Goal: Information Seeking & Learning: Compare options

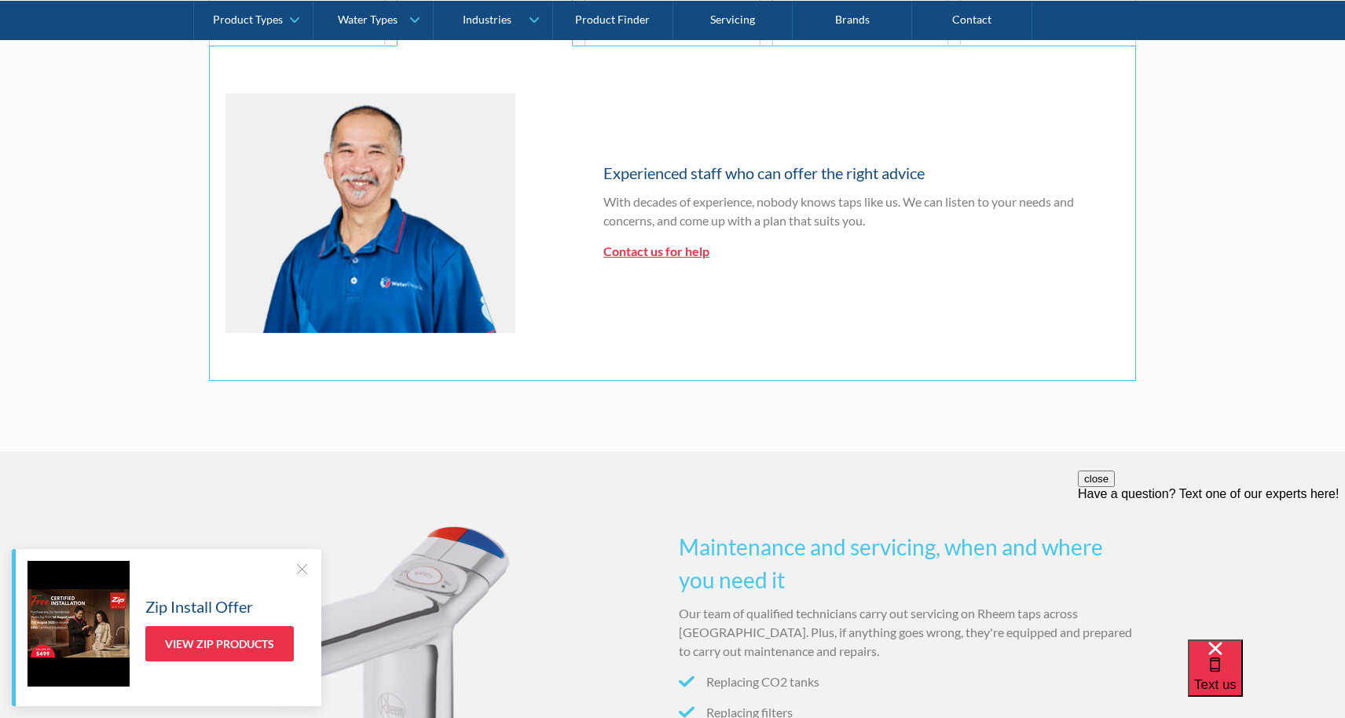
scroll to position [1034, 0]
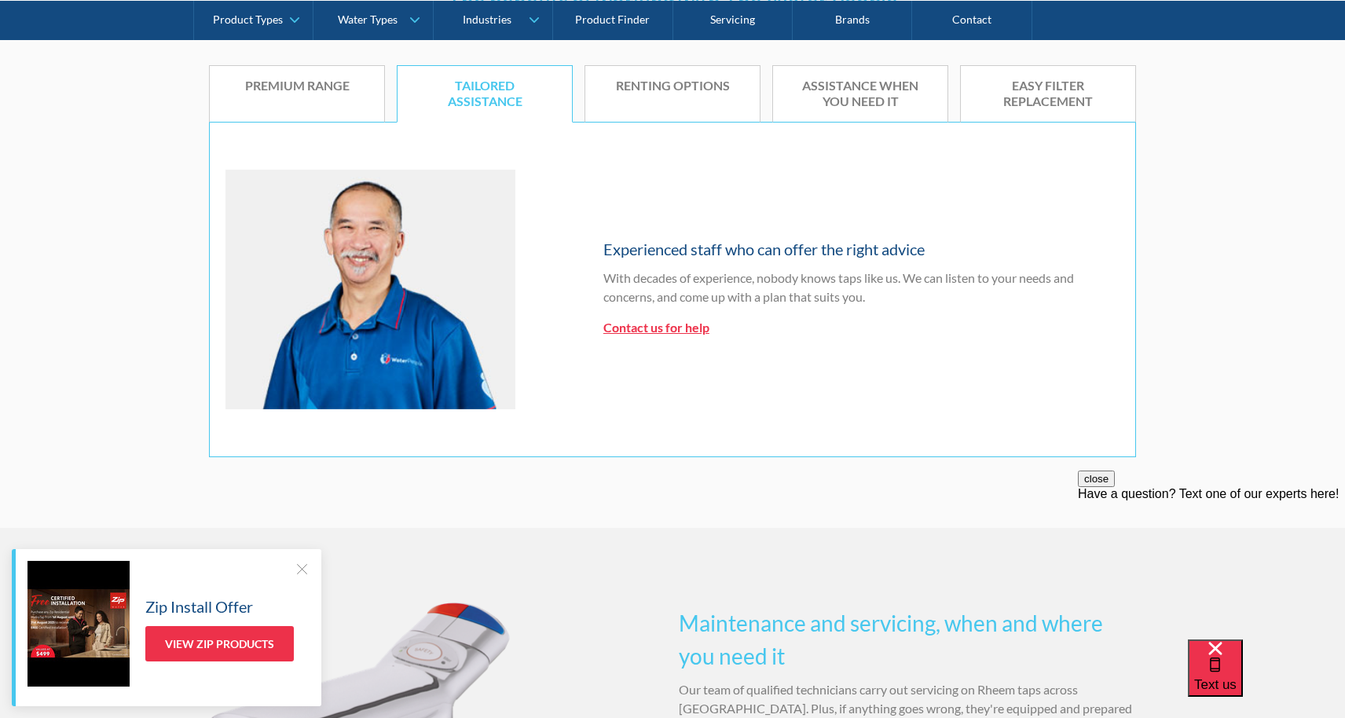
click at [313, 100] on link "Premium range" at bounding box center [297, 94] width 176 height 58
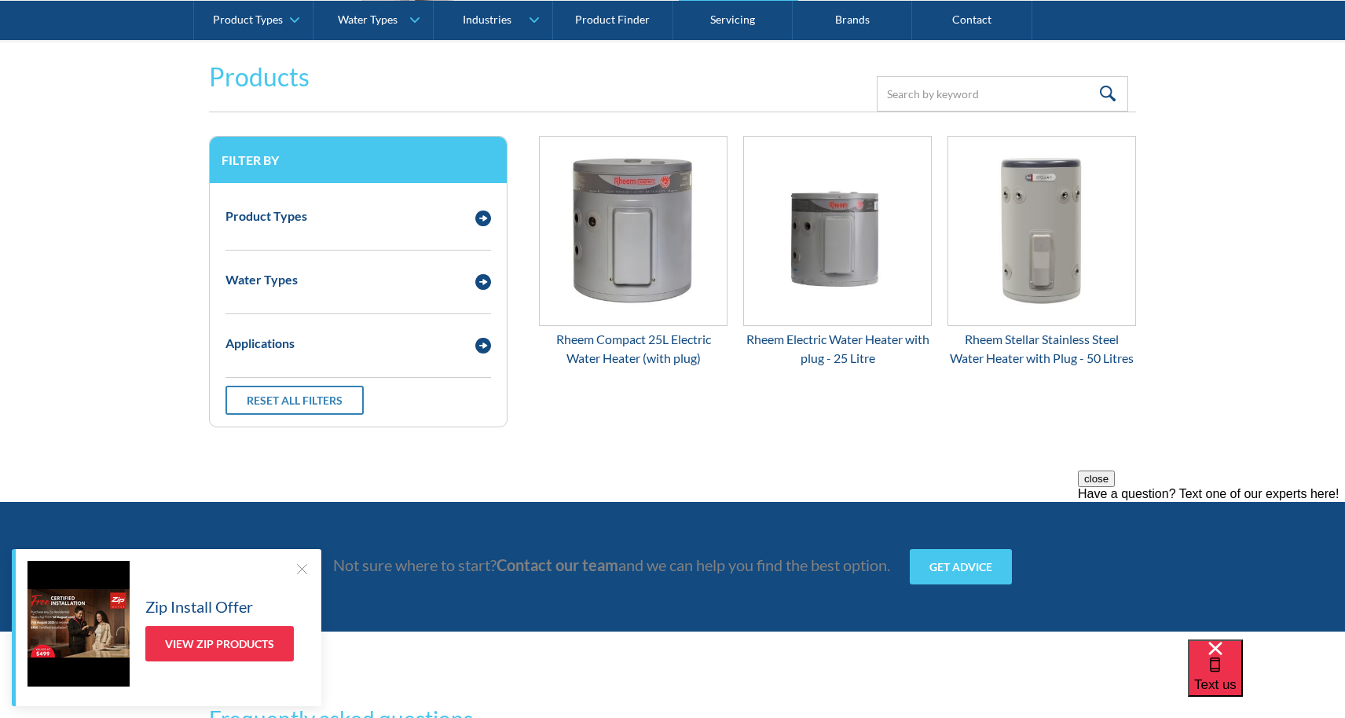
scroll to position [1983, 0]
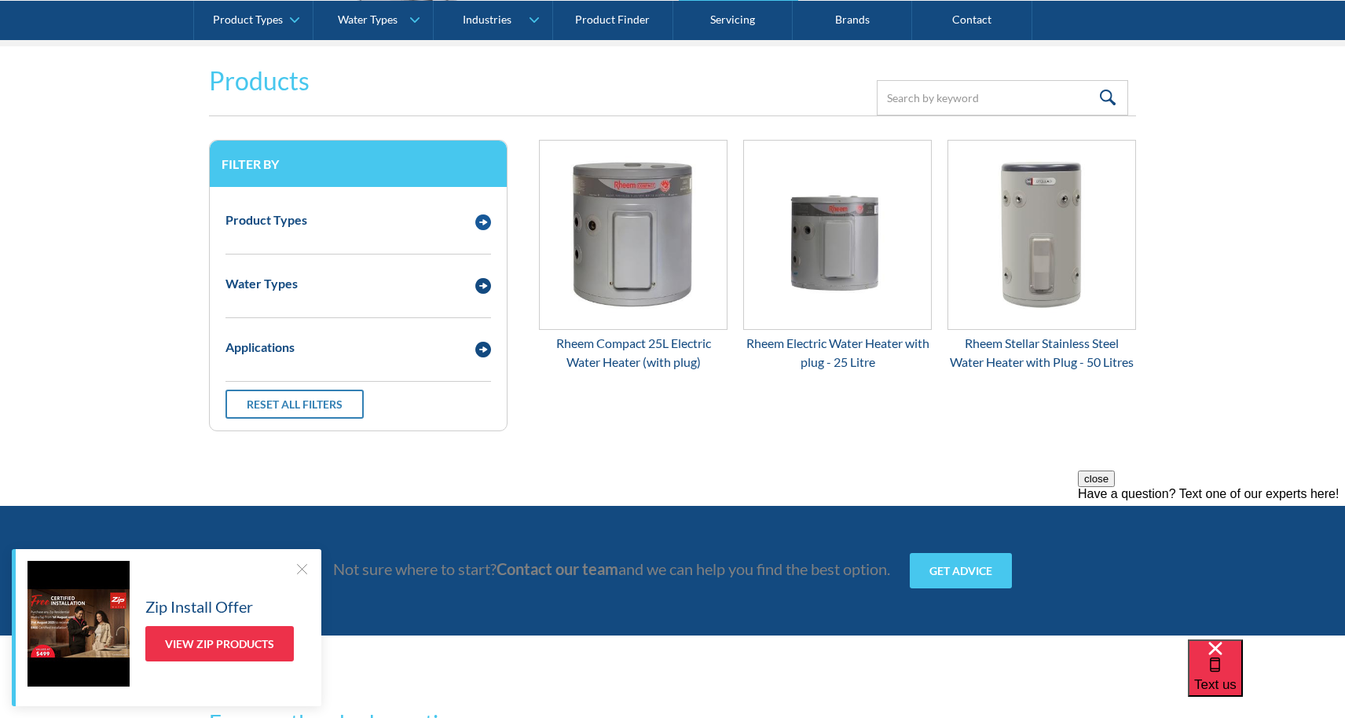
click at [408, 204] on div "Product Types" at bounding box center [358, 220] width 281 height 43
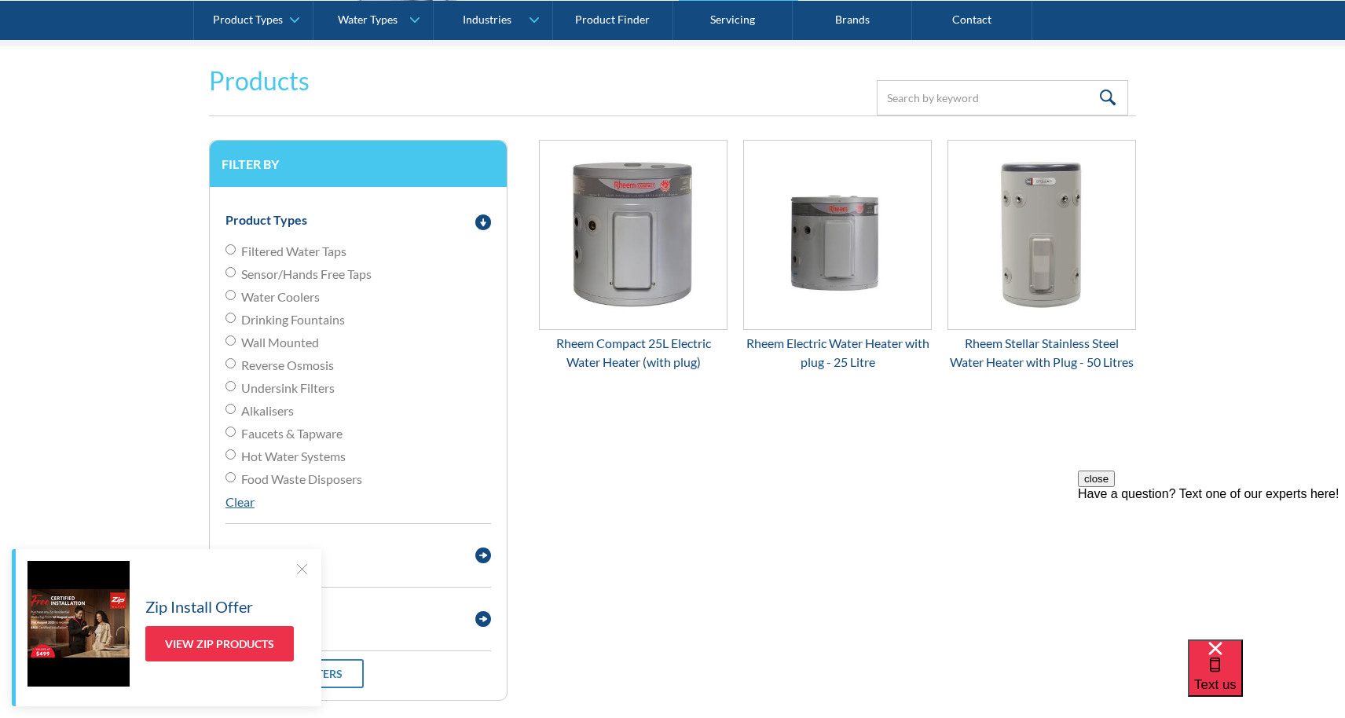
click at [236, 243] on label "Filtered Water Taps" at bounding box center [357, 251] width 265 height 19
click at [236, 244] on input "Filtered Water Taps" at bounding box center [230, 249] width 10 height 10
radio input "true"
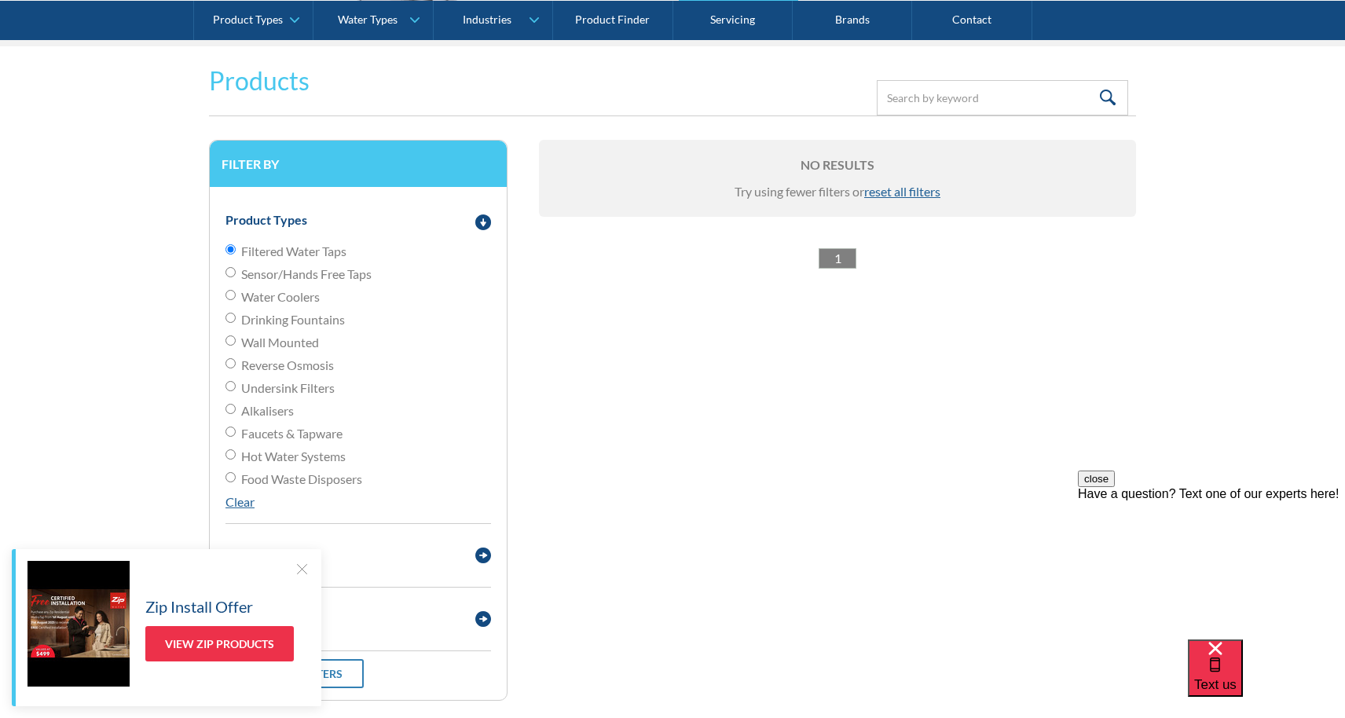
click at [229, 254] on input "Sensor/Hands Free Taps" at bounding box center [230, 249] width 10 height 10
click at [236, 231] on div "Product Types" at bounding box center [358, 220] width 281 height 43
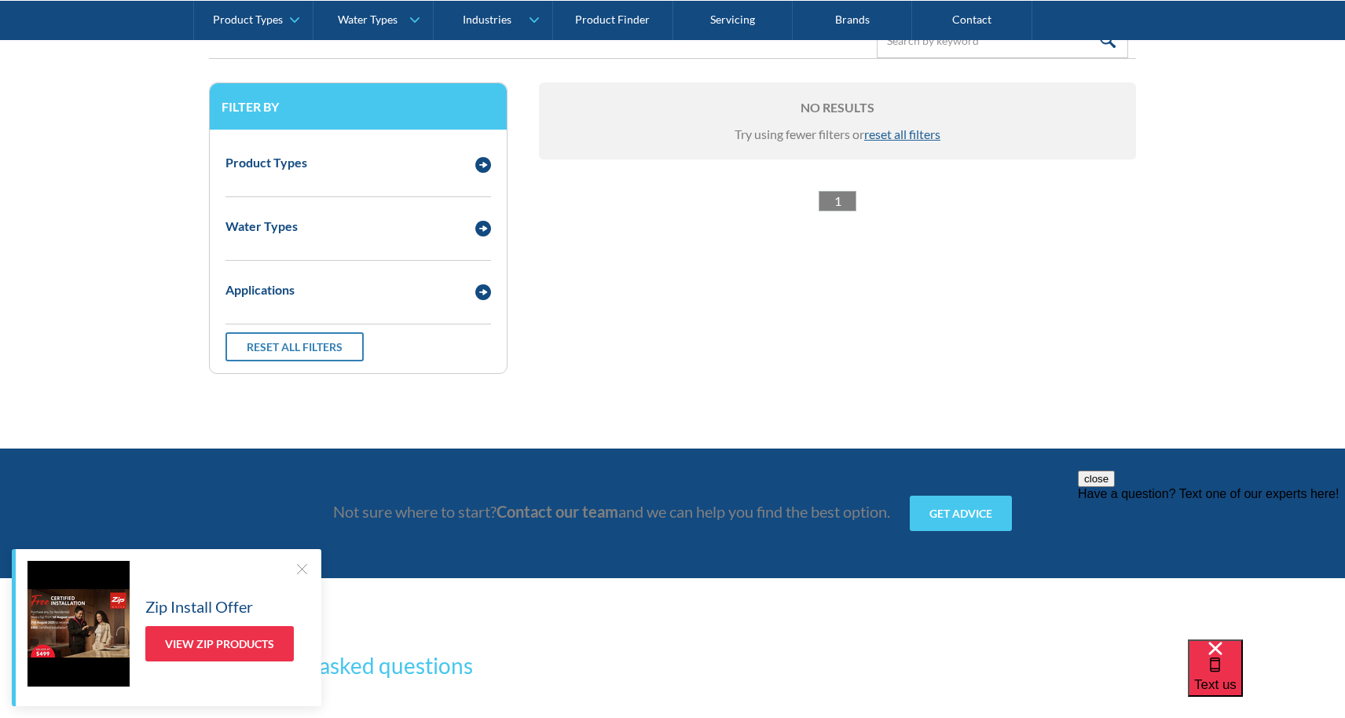
scroll to position [2040, 0]
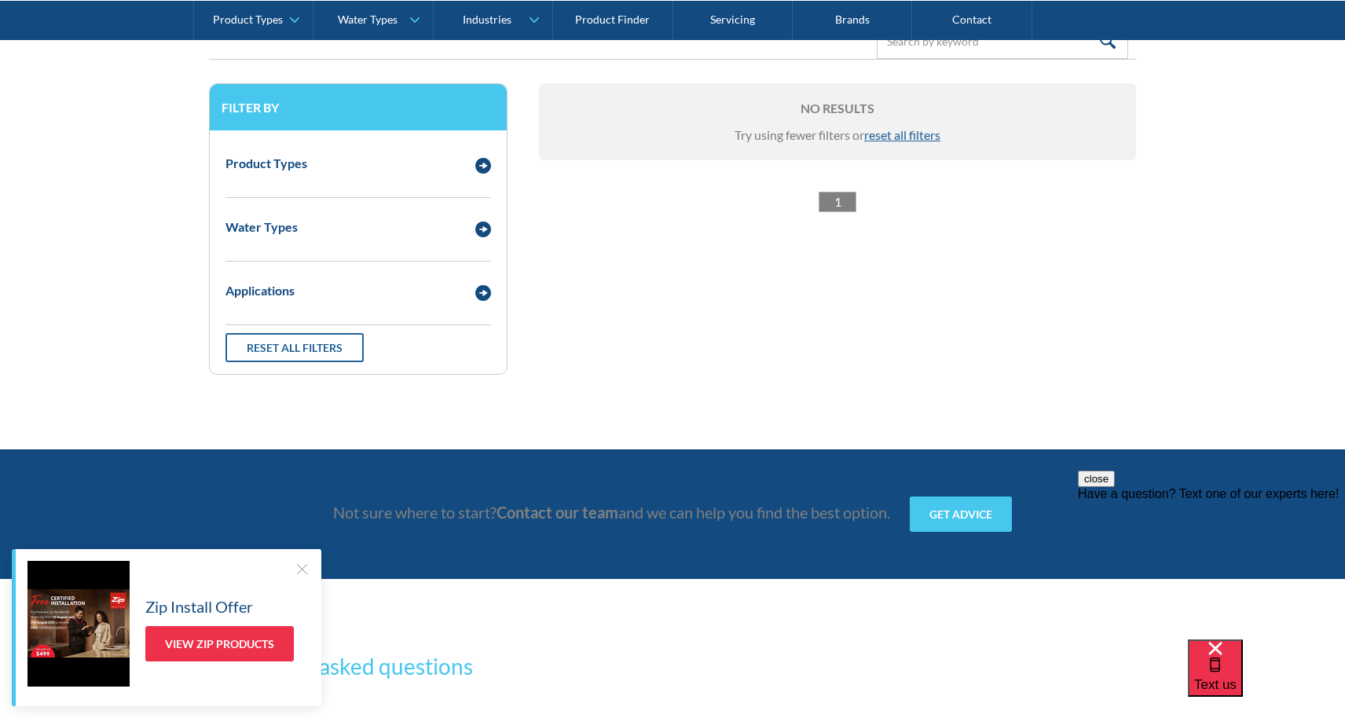
click at [289, 344] on link "Reset all filters" at bounding box center [294, 347] width 138 height 29
radio input "false"
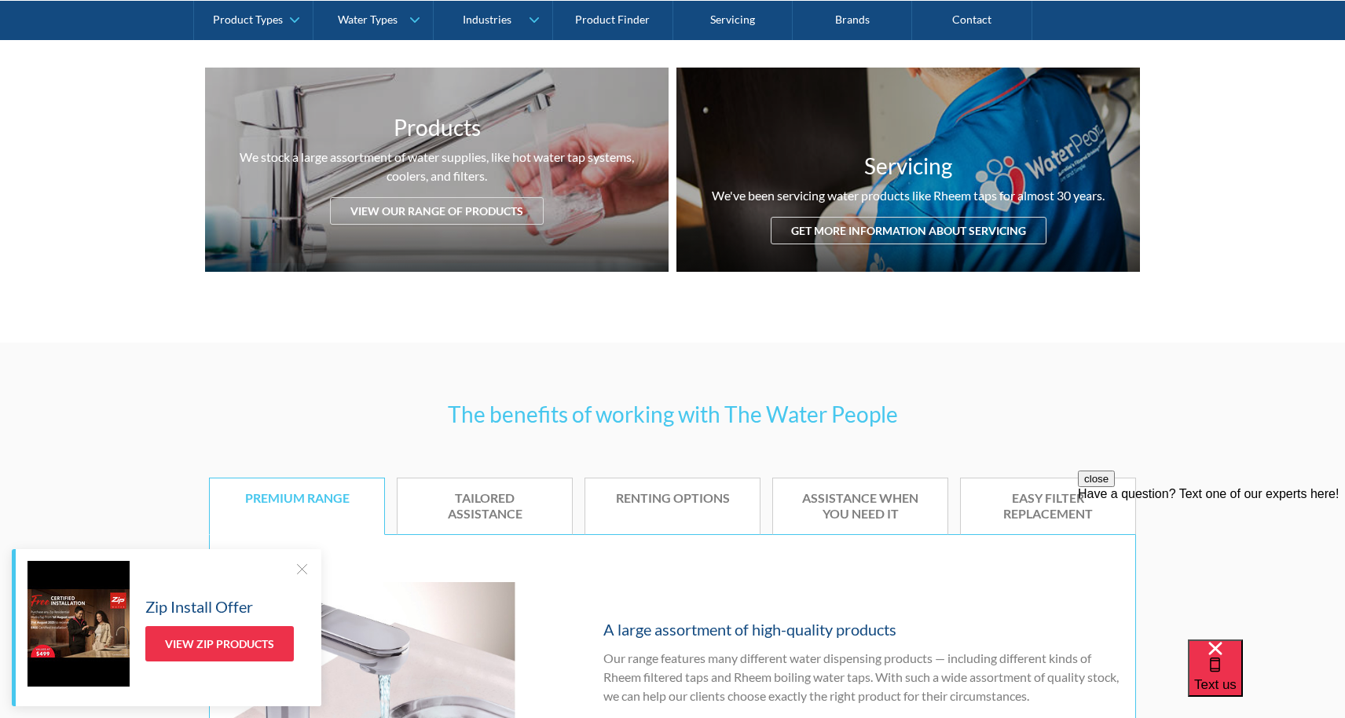
scroll to position [558, 0]
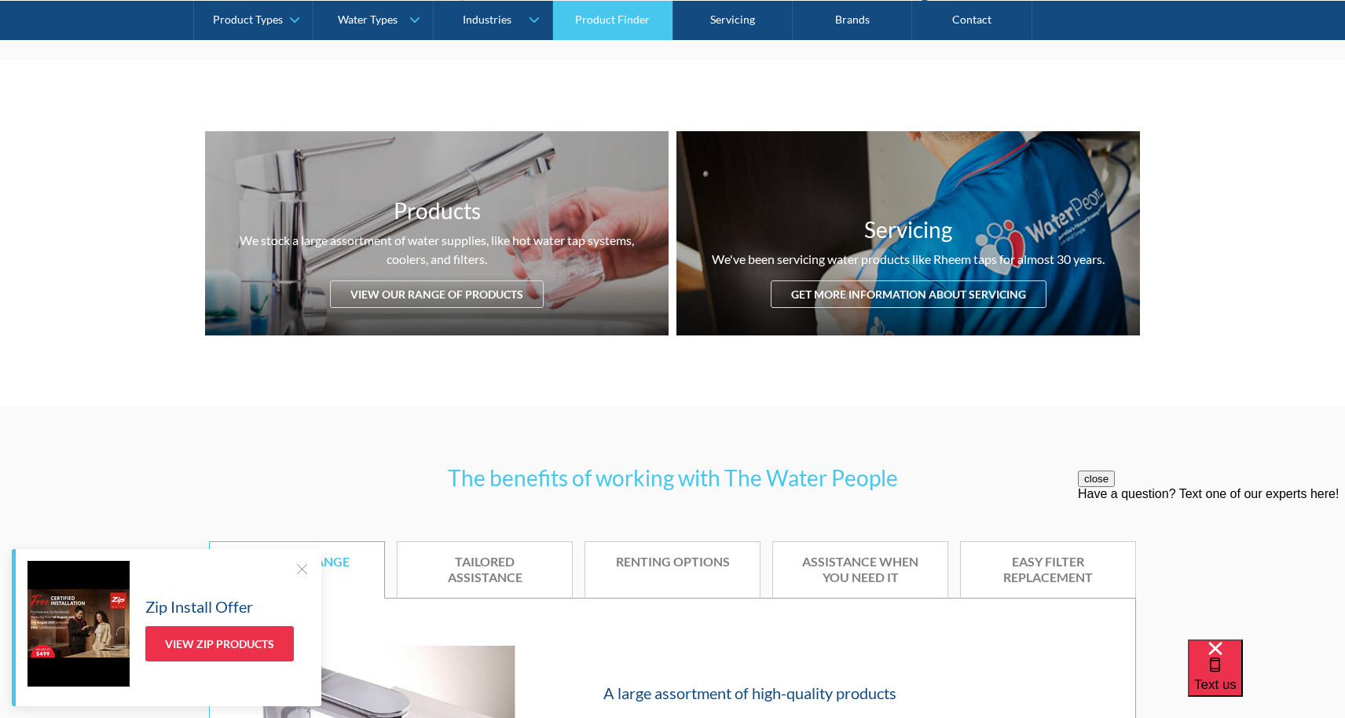
click at [628, 32] on link "Product Finder" at bounding box center [612, 19] width 119 height 39
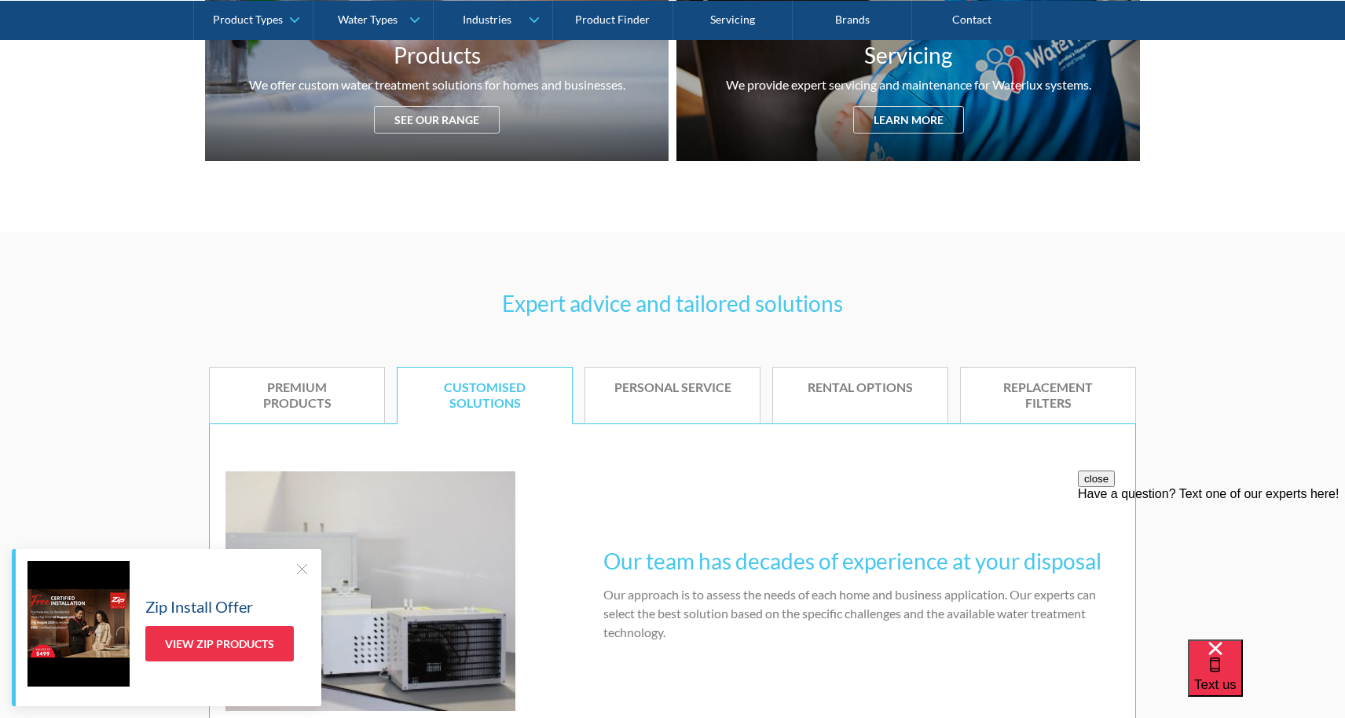
scroll to position [810, 0]
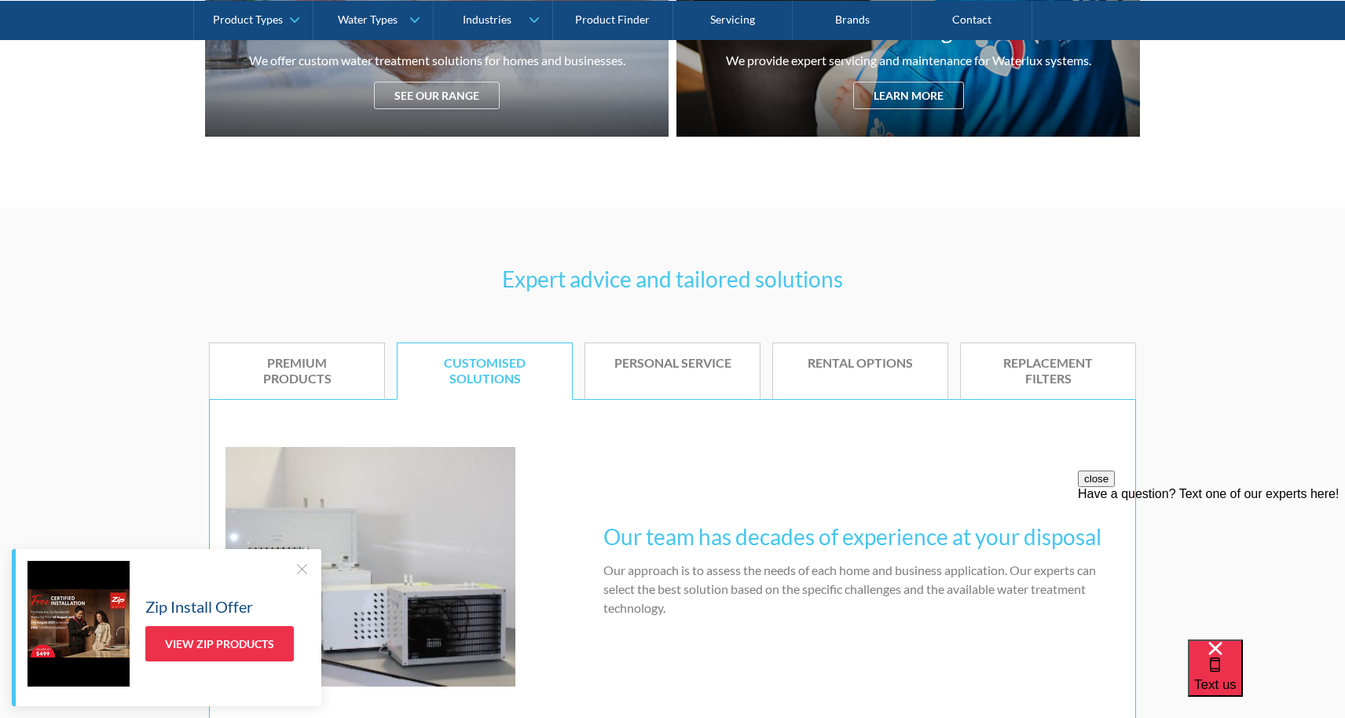
click at [271, 368] on div "Premium products" at bounding box center [296, 371] width 127 height 33
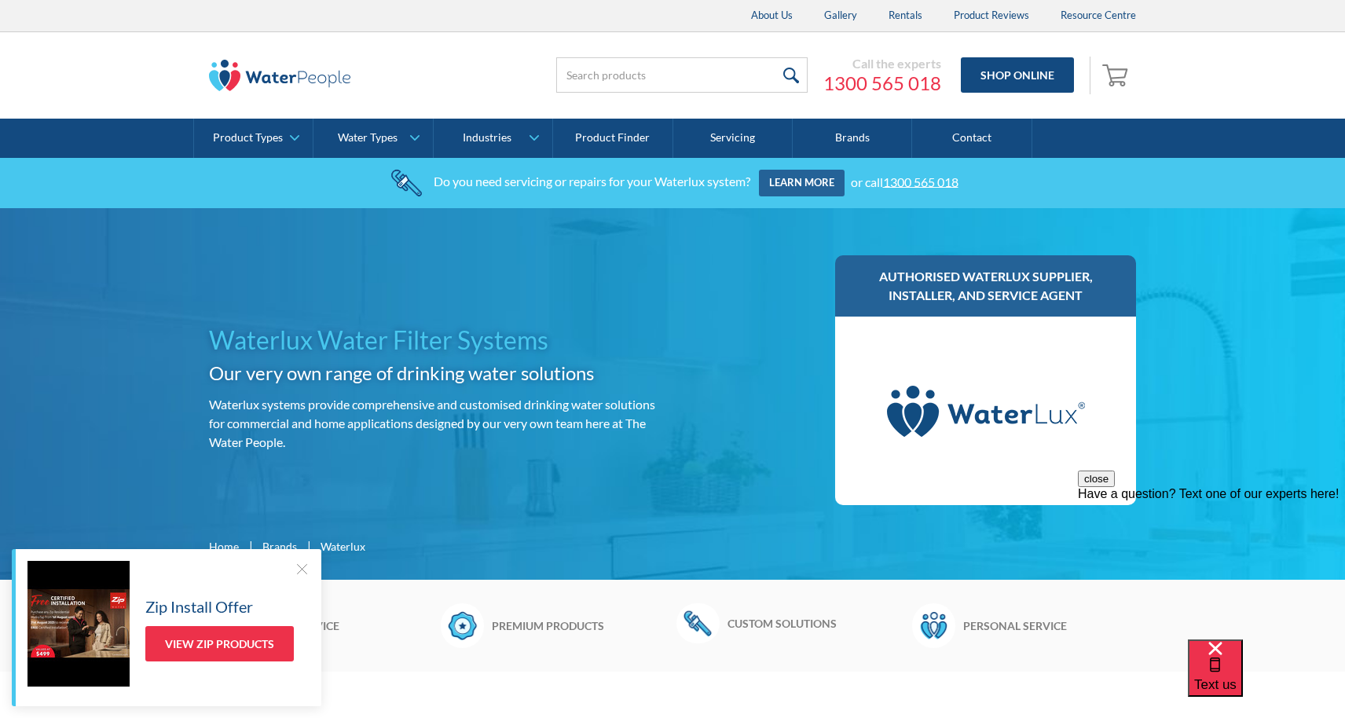
scroll to position [0, 0]
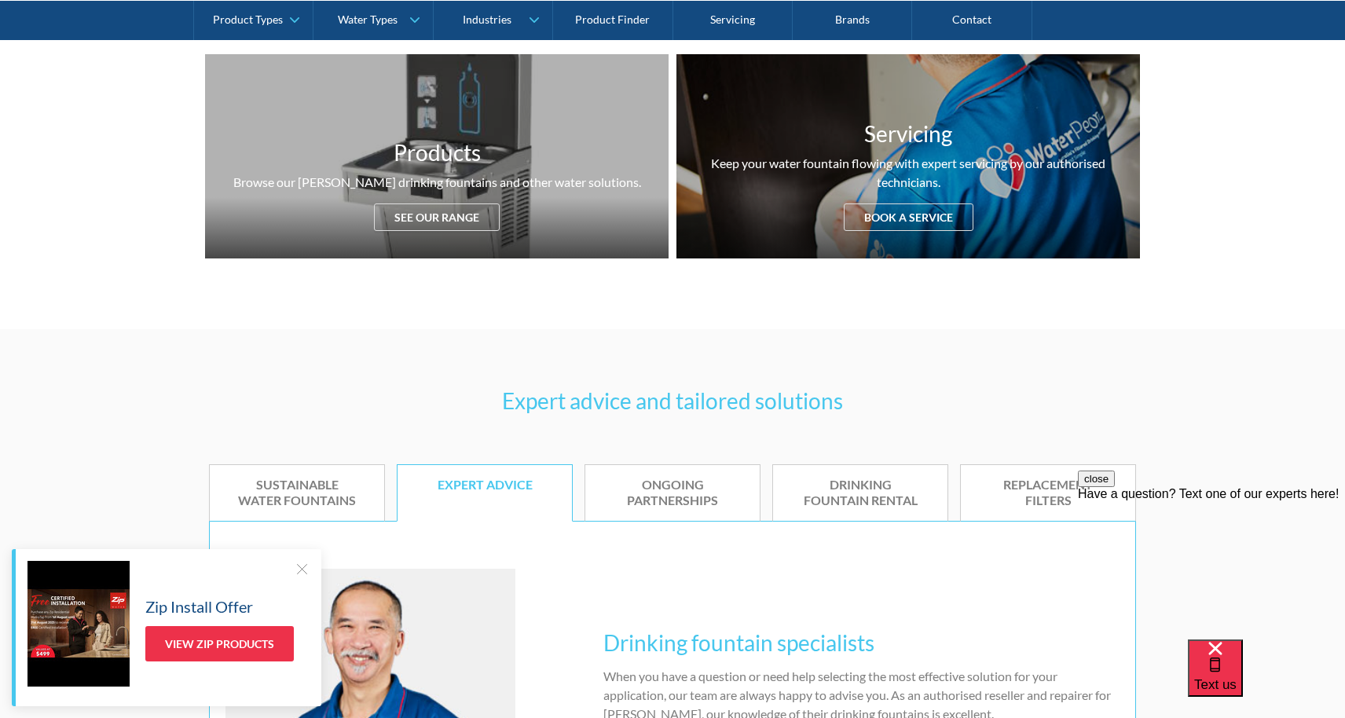
scroll to position [256, 0]
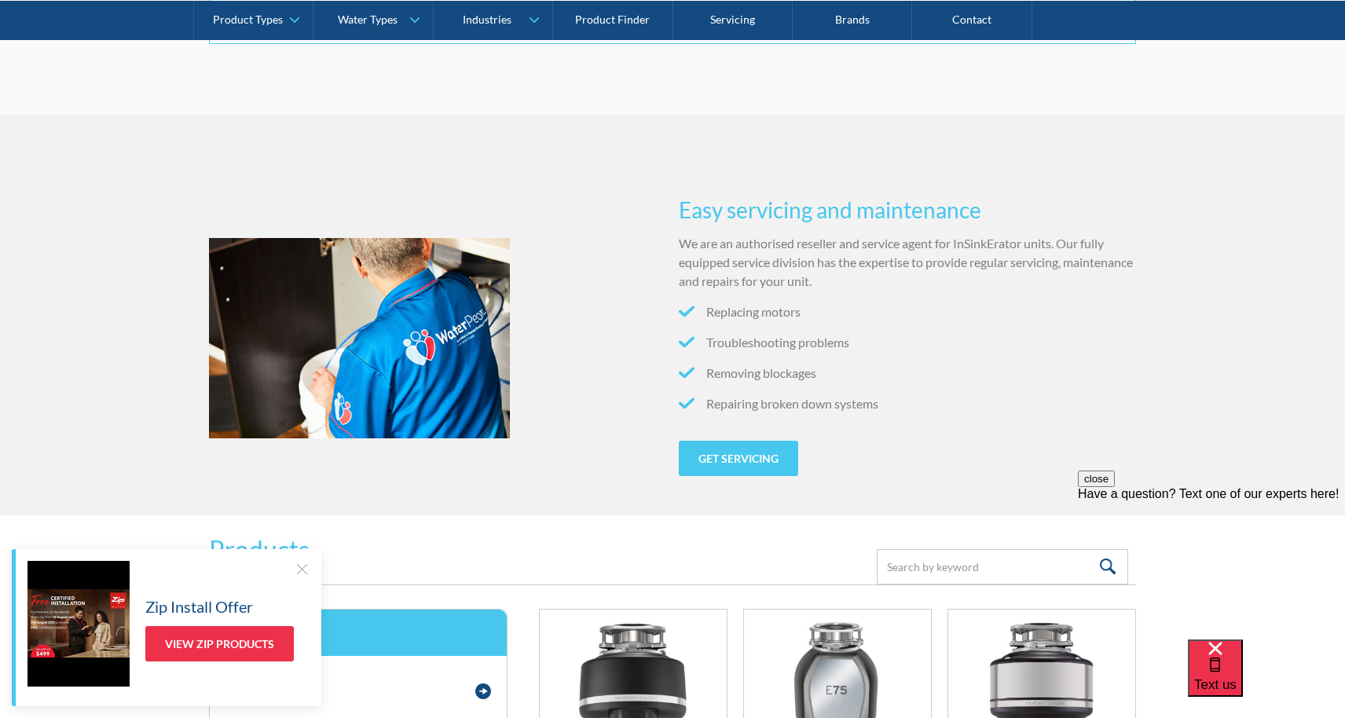
scroll to position [810, 0]
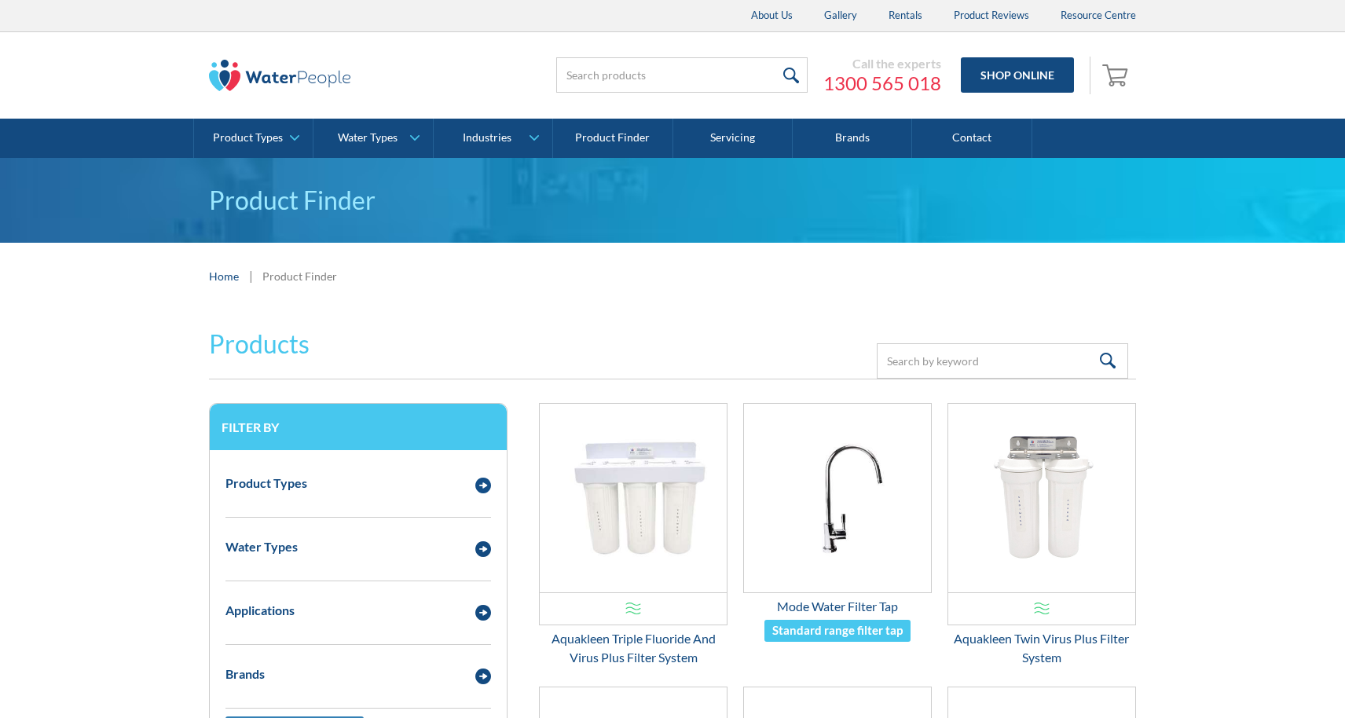
click at [371, 497] on div "Product Types" at bounding box center [358, 483] width 281 height 43
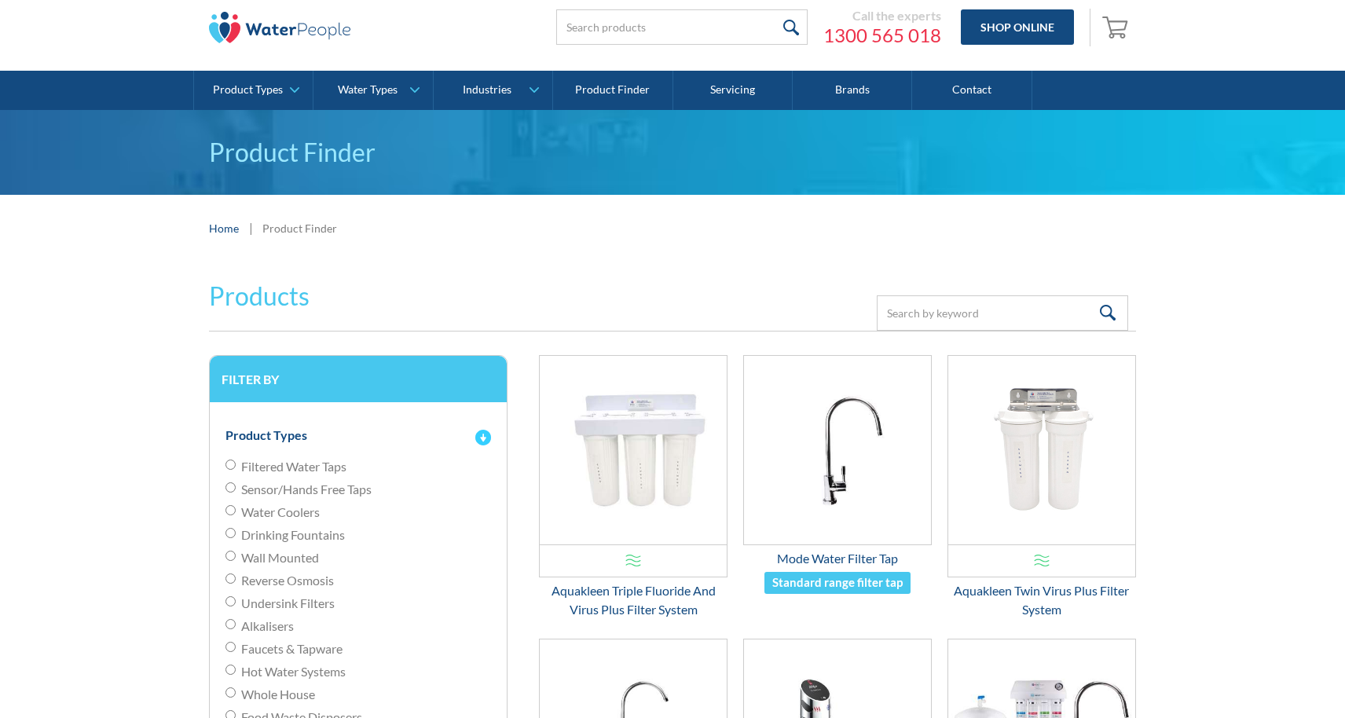
scroll to position [64, 0]
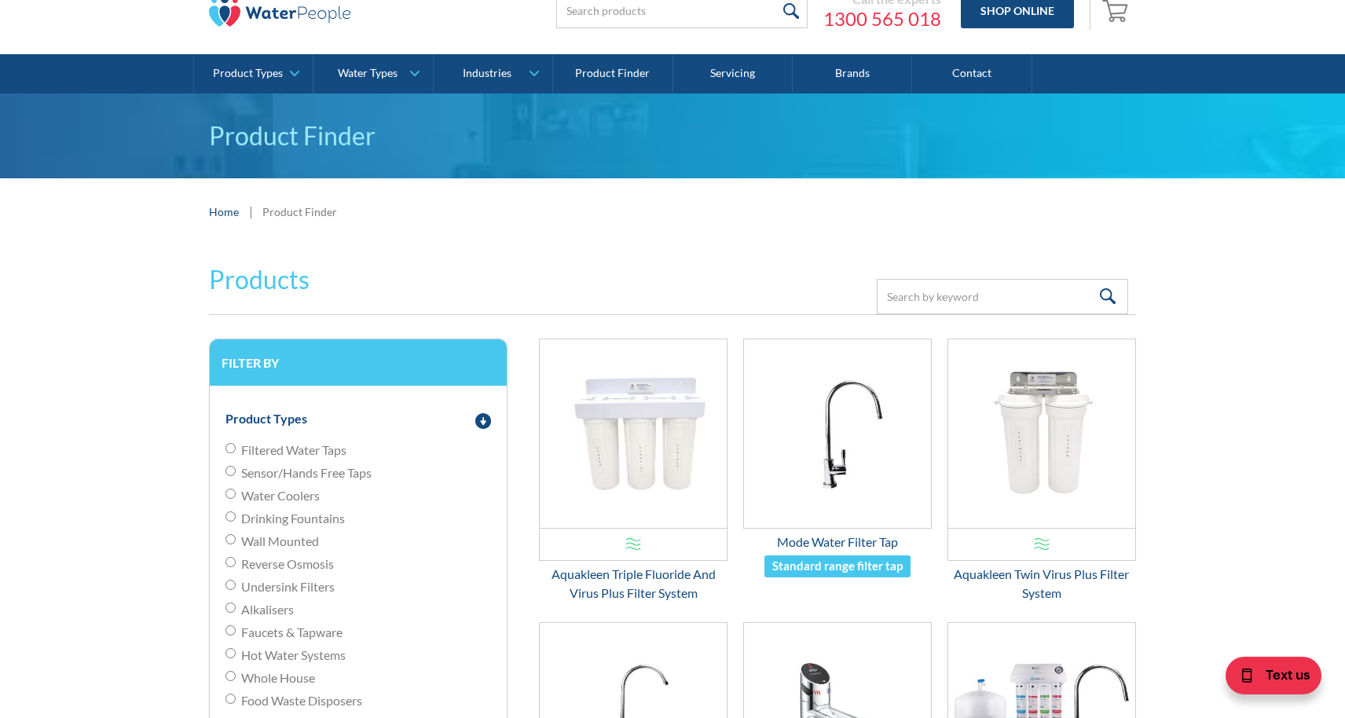
click at [231, 446] on input "Filtered Water Taps" at bounding box center [230, 448] width 10 height 10
radio input "true"
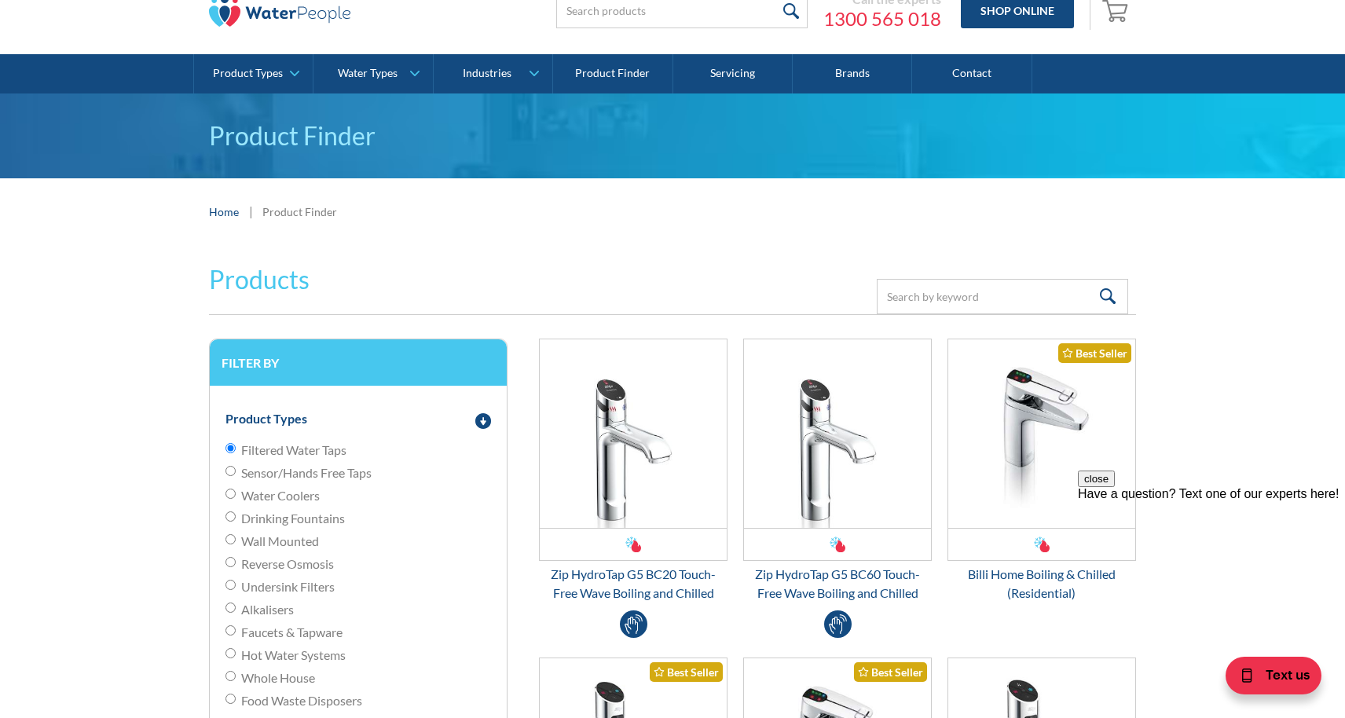
click at [229, 470] on input "Sensor/Hands Free Taps" at bounding box center [230, 471] width 10 height 10
radio input "true"
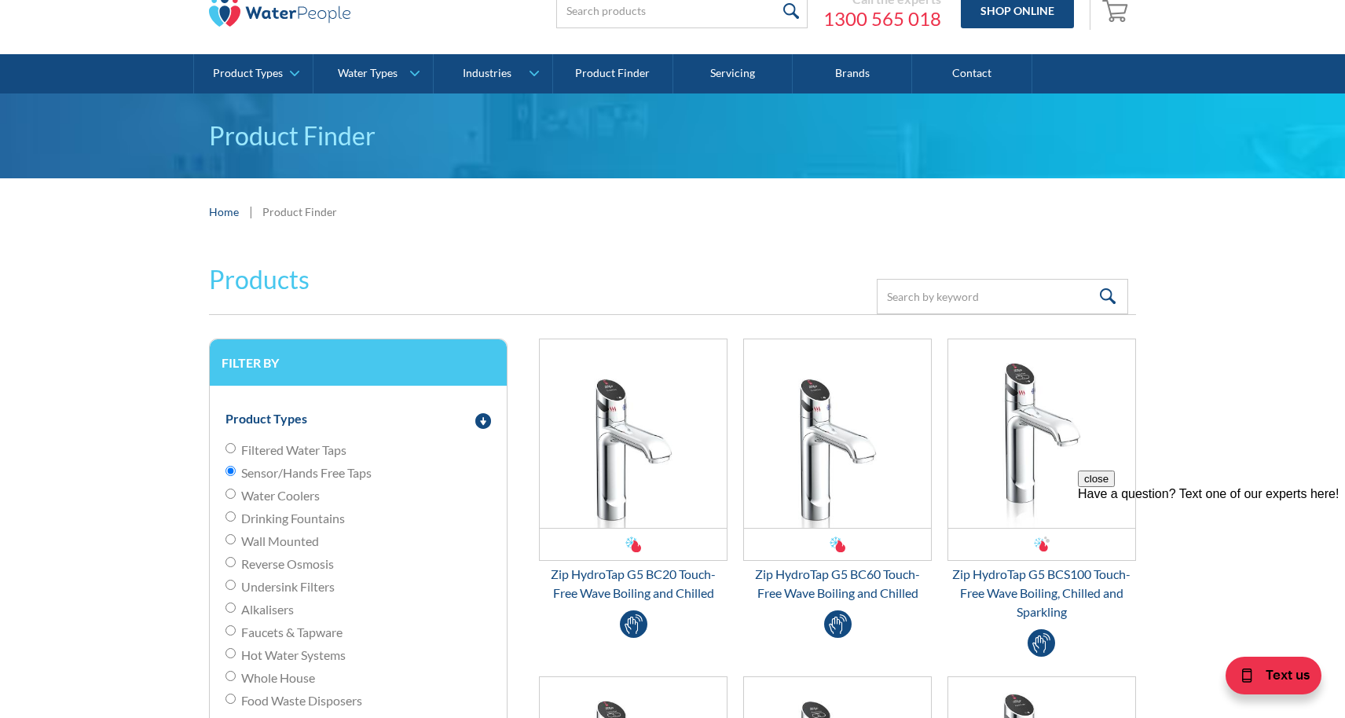
click at [229, 454] on label "Filtered Water Taps" at bounding box center [357, 450] width 265 height 19
click at [229, 453] on input "Filtered Water Taps" at bounding box center [230, 448] width 10 height 10
radio input "true"
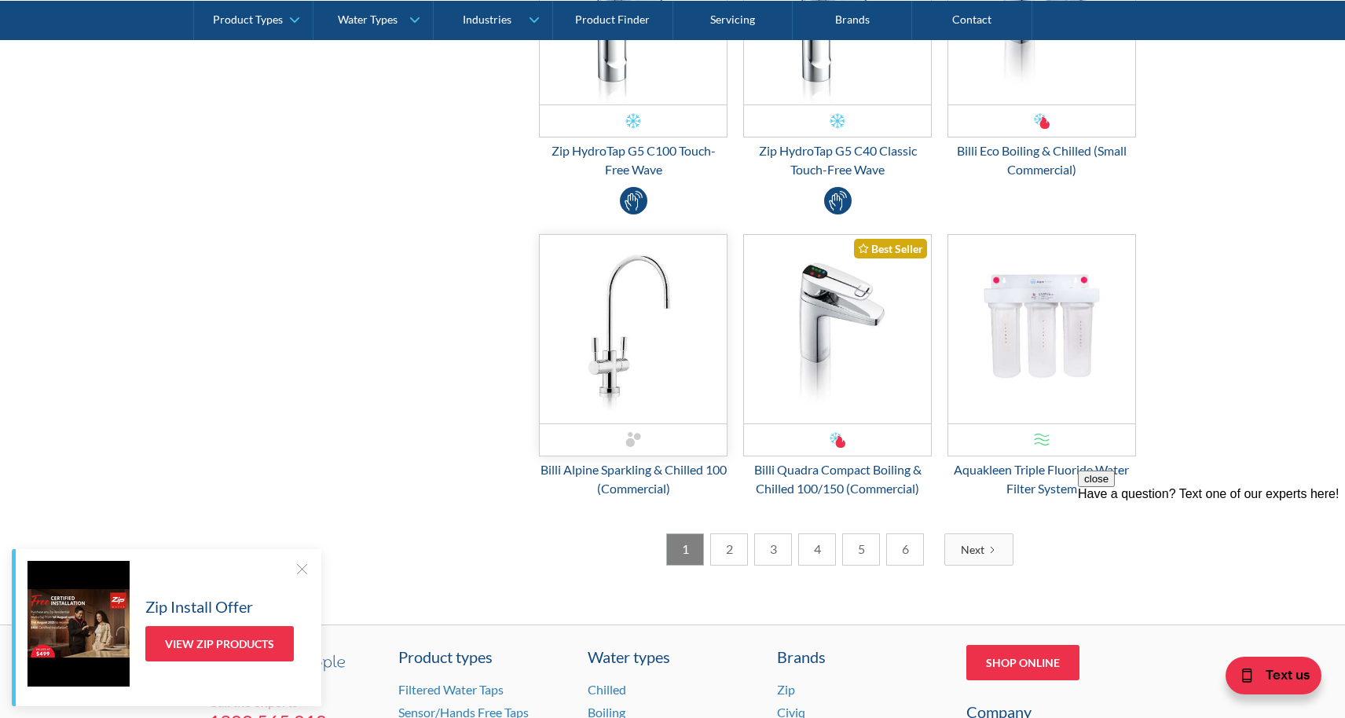
scroll to position [2477, 0]
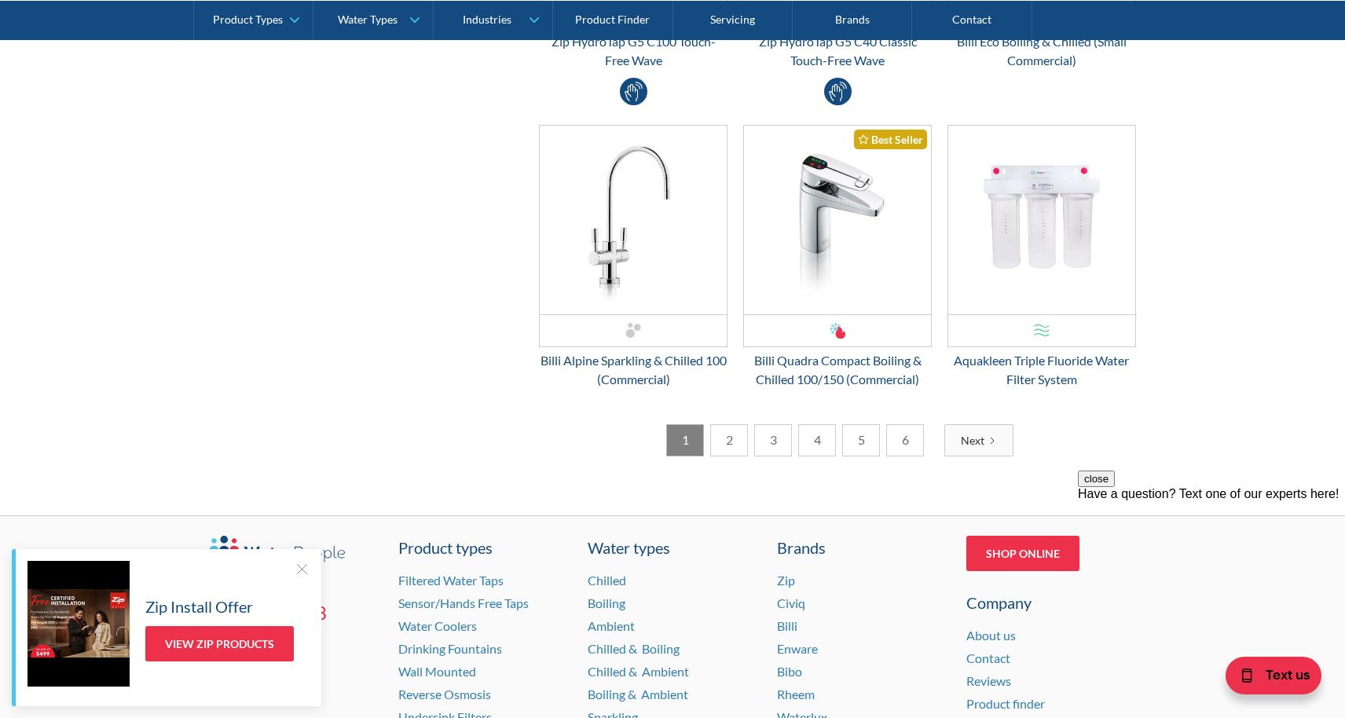
click at [740, 437] on link "2" at bounding box center [729, 440] width 38 height 32
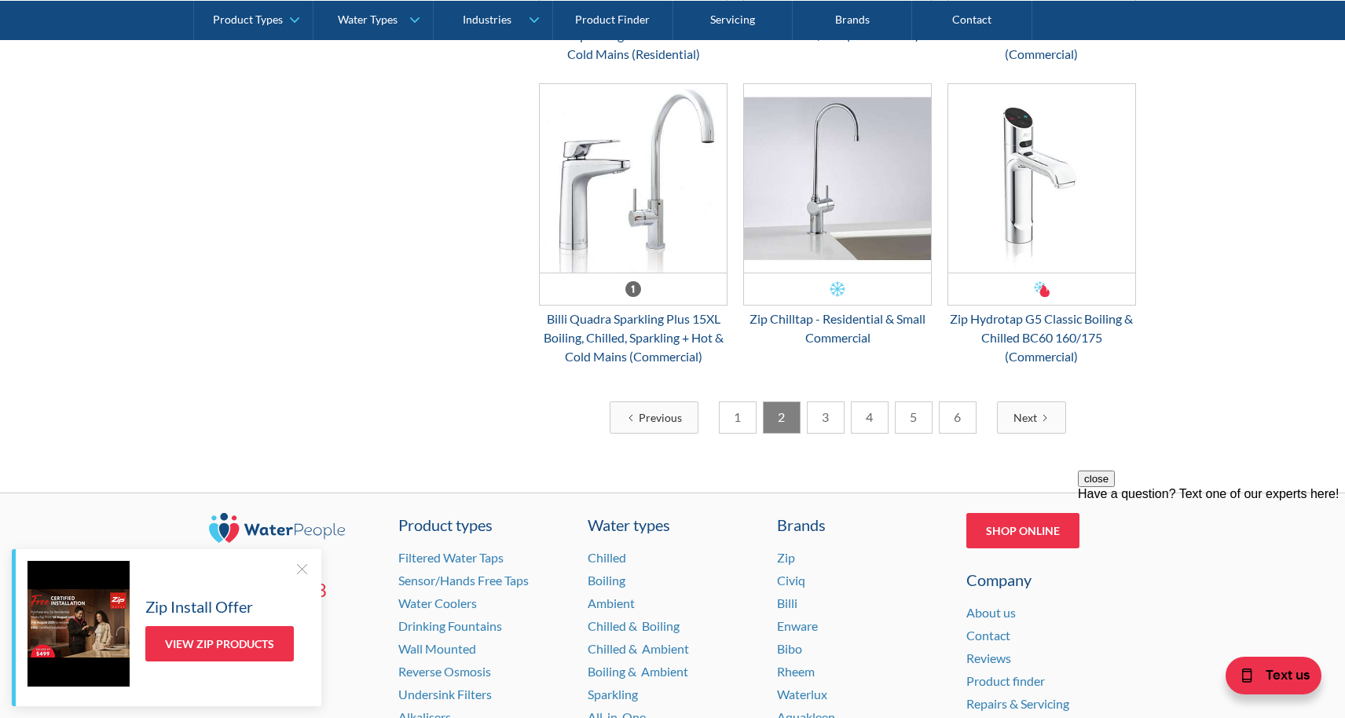
scroll to position [2447, 0]
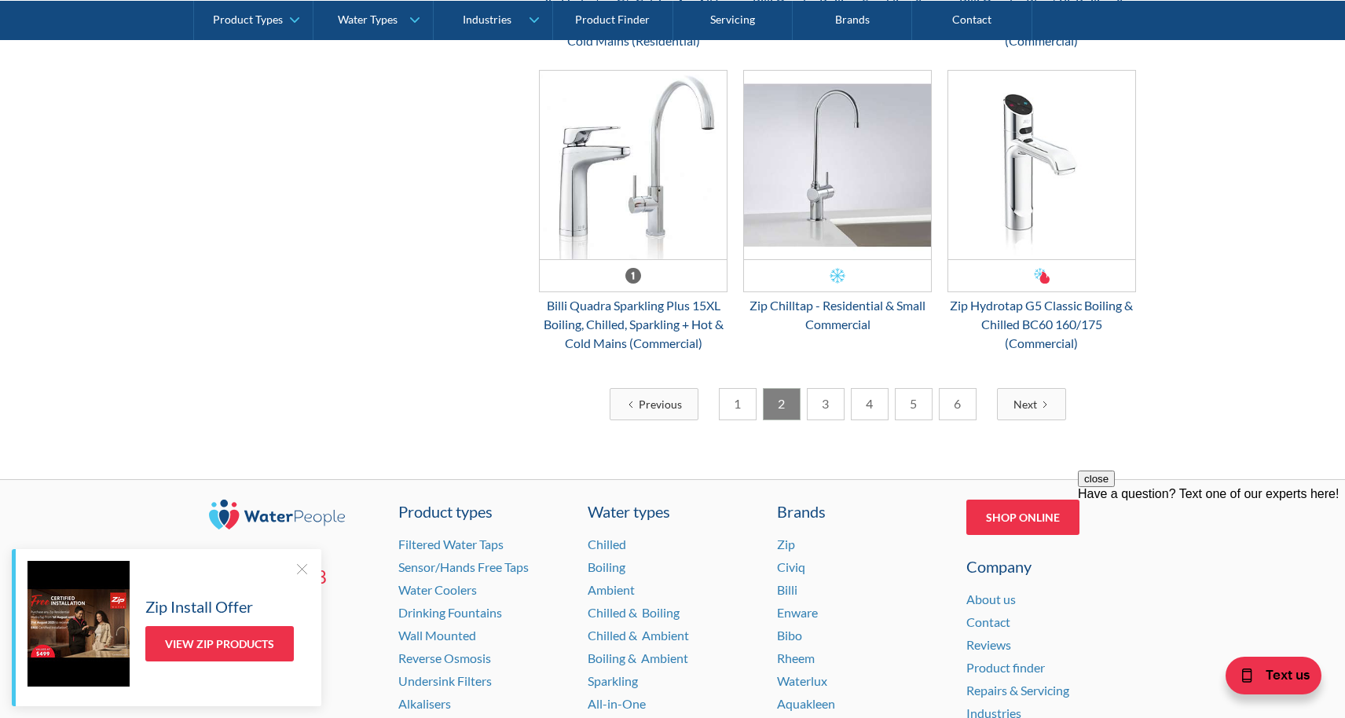
click at [819, 406] on link "3" at bounding box center [826, 404] width 38 height 32
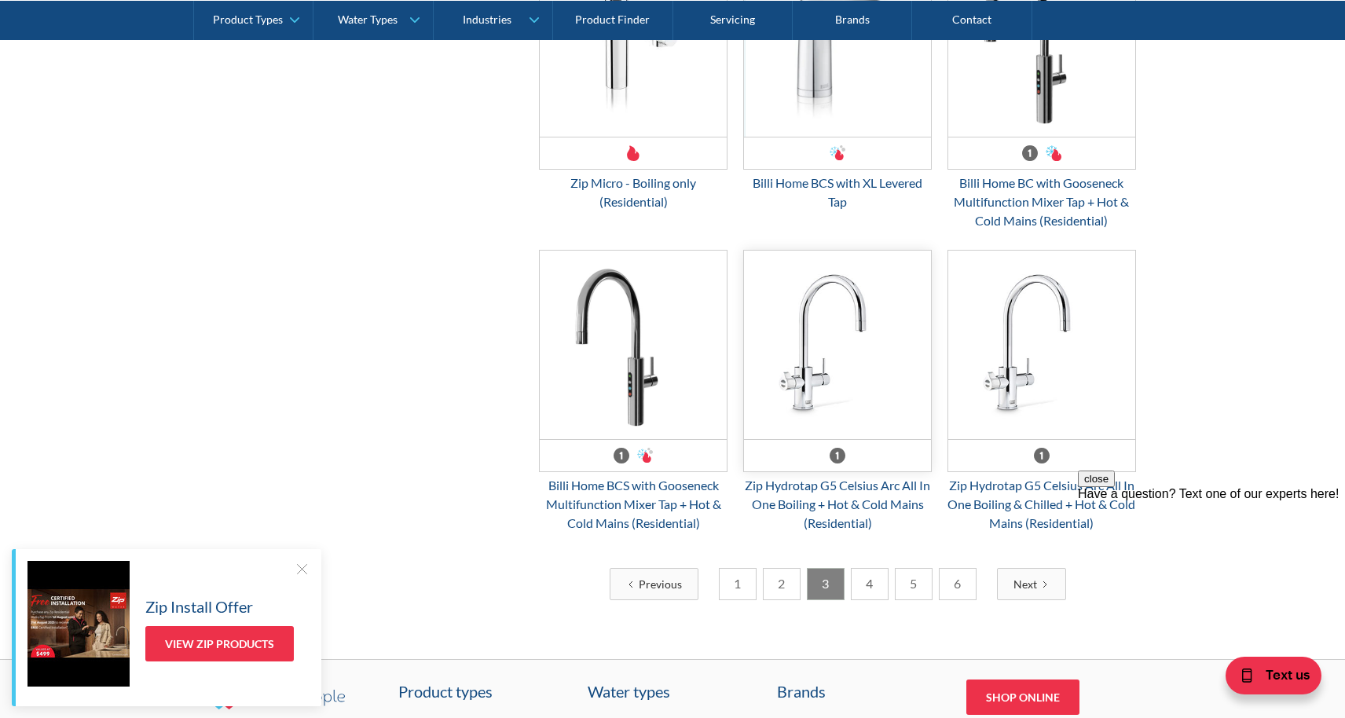
scroll to position [2257, 0]
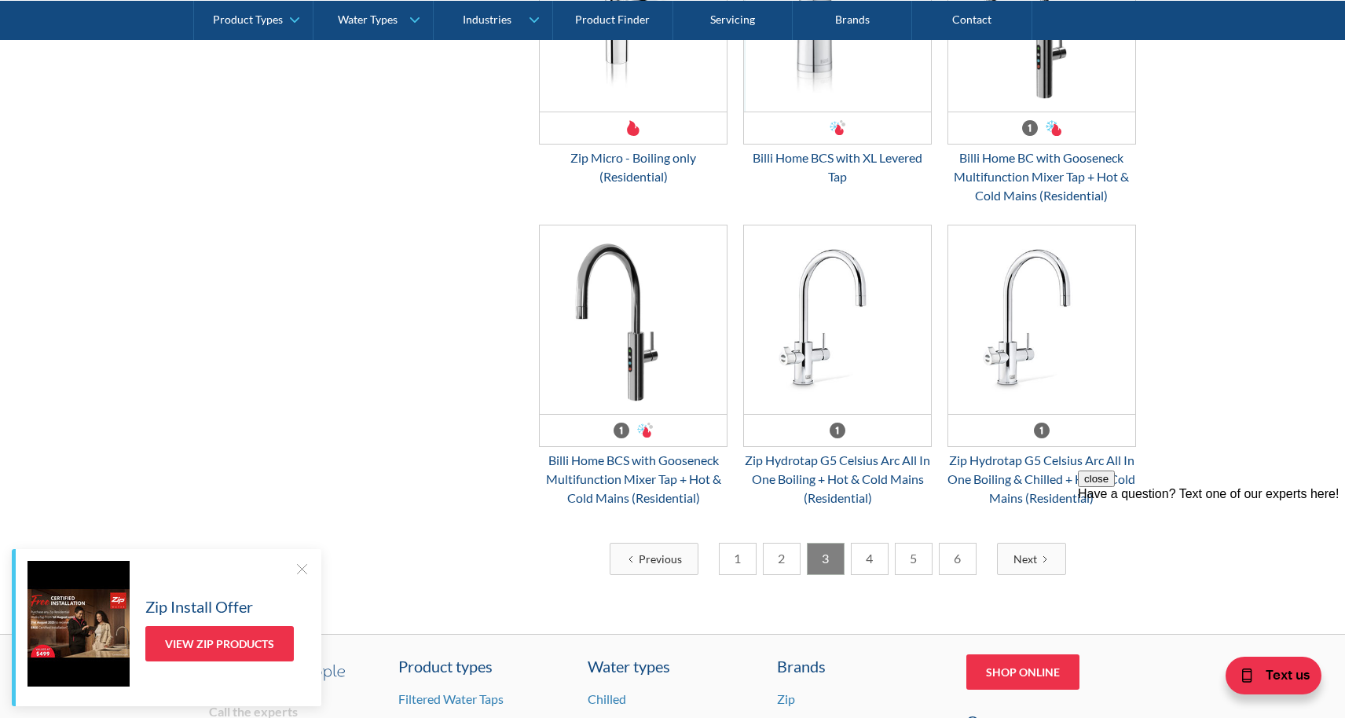
click at [868, 573] on link "4" at bounding box center [870, 559] width 38 height 32
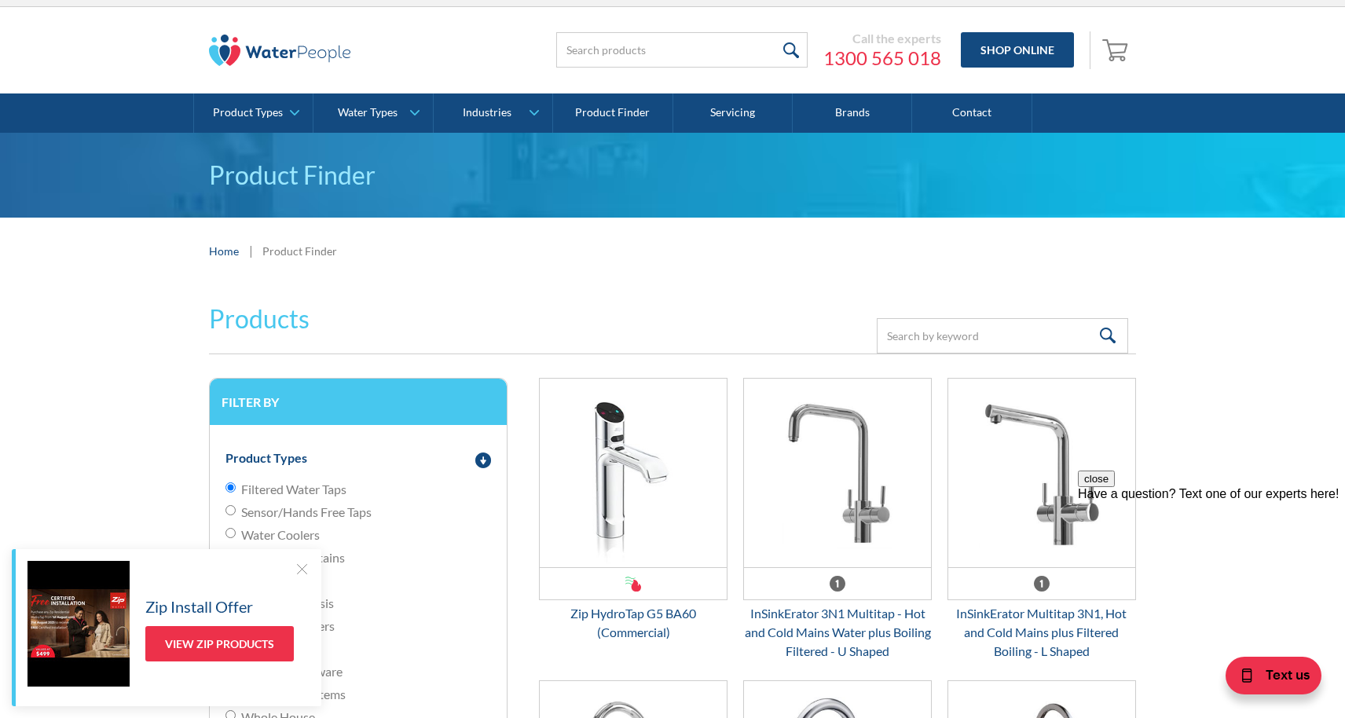
scroll to position [0, 0]
